Goal: Go to known website: Access a specific website the user already knows

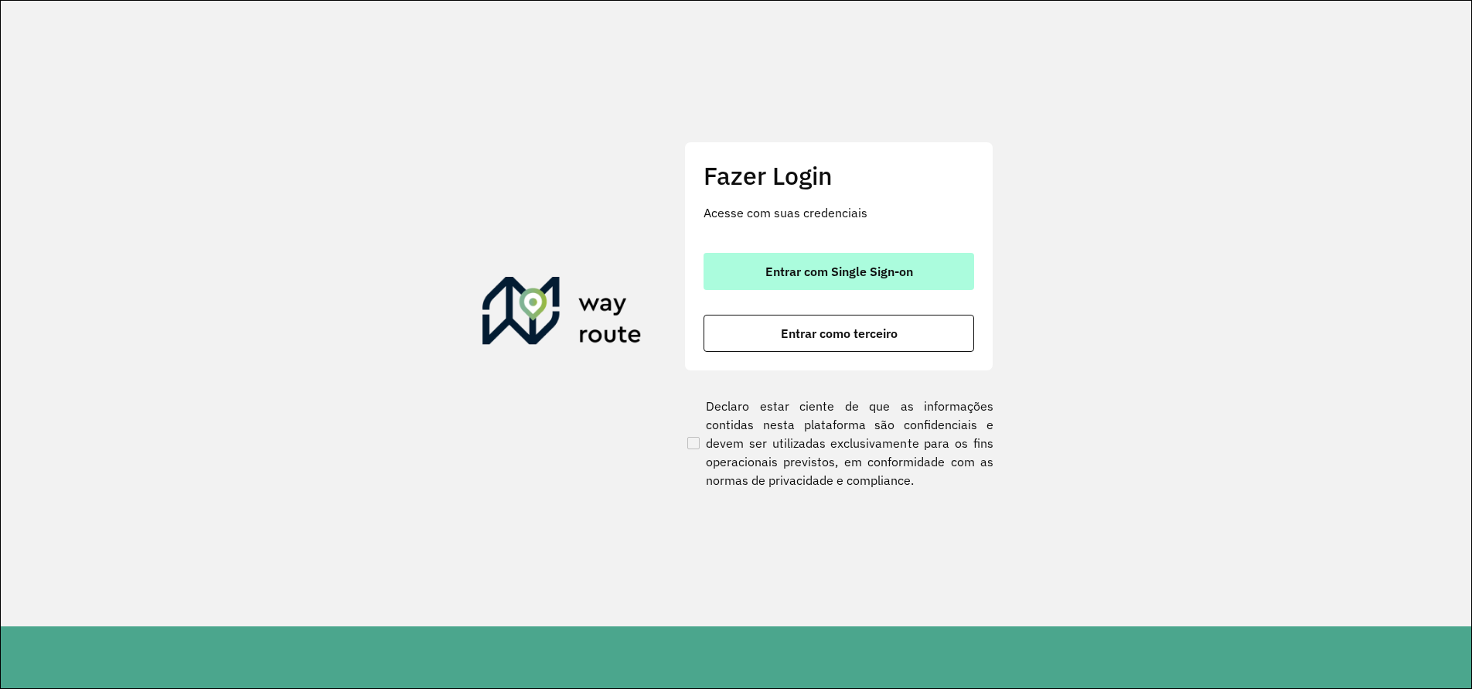
click at [758, 274] on button "Entrar com Single Sign-on" at bounding box center [838, 271] width 271 height 37
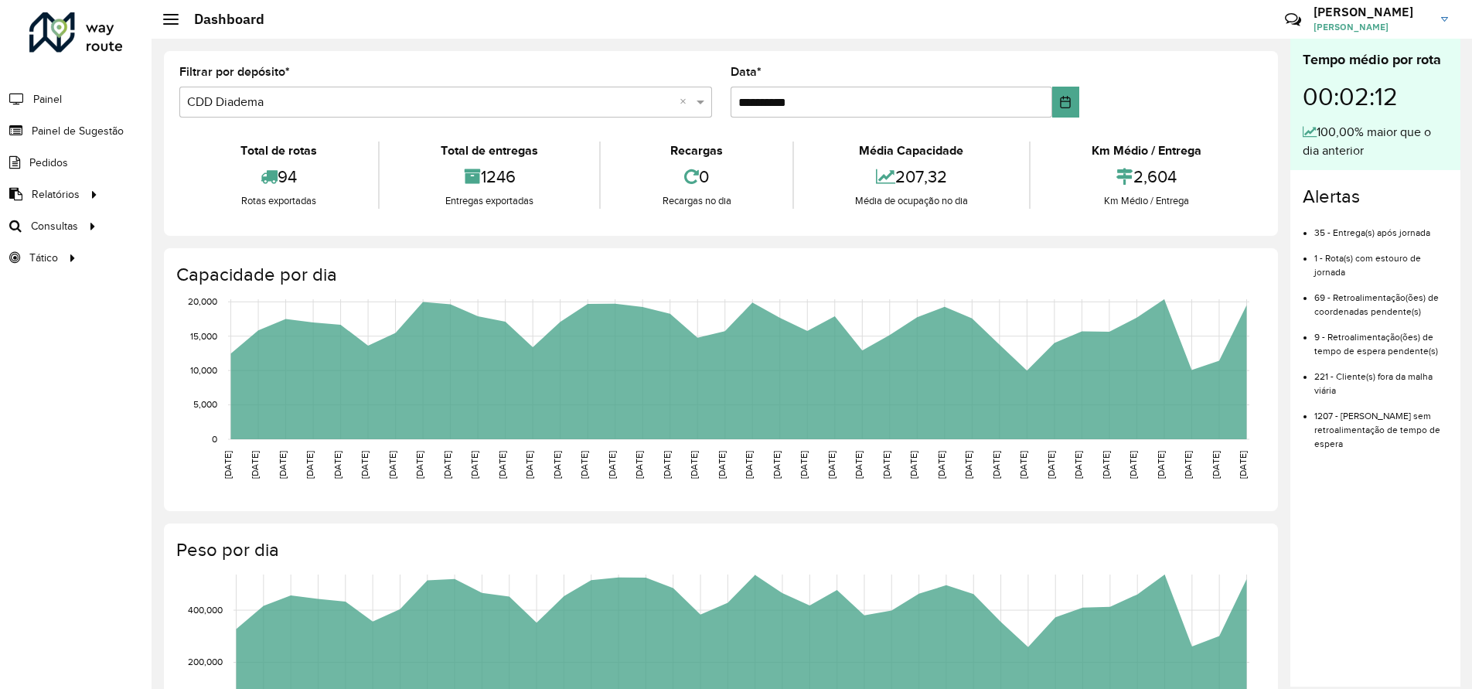
click at [53, 351] on div "Roteirizador AmbevTech Painel Painel de Sugestão Pedidos Relatórios Clientes Cl…" at bounding box center [76, 344] width 152 height 689
